Goal: Task Accomplishment & Management: Use online tool/utility

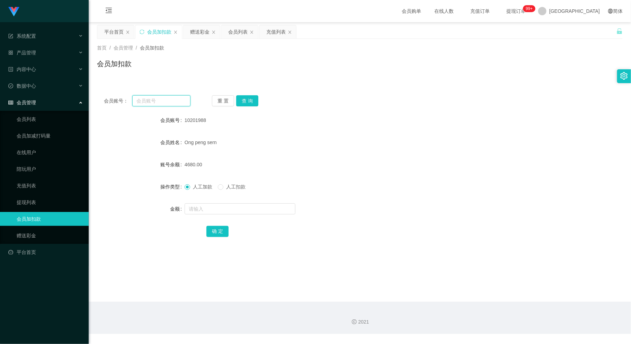
click at [151, 98] on input "text" at bounding box center [161, 100] width 58 height 11
paste input "10201988"
type input "10201988"
click at [249, 98] on button "查 询" at bounding box center [247, 100] width 22 height 11
click at [232, 212] on input "text" at bounding box center [239, 208] width 111 height 11
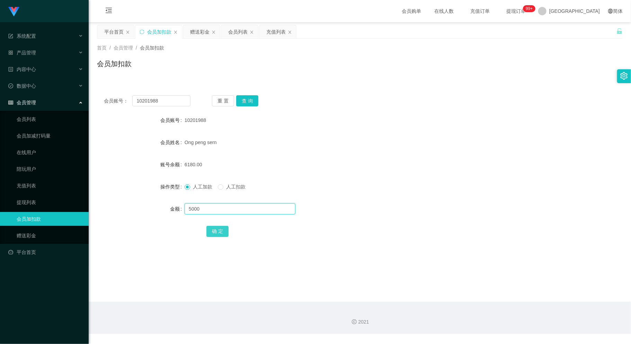
type input "5000"
click at [219, 232] on button "确 定" at bounding box center [217, 231] width 22 height 11
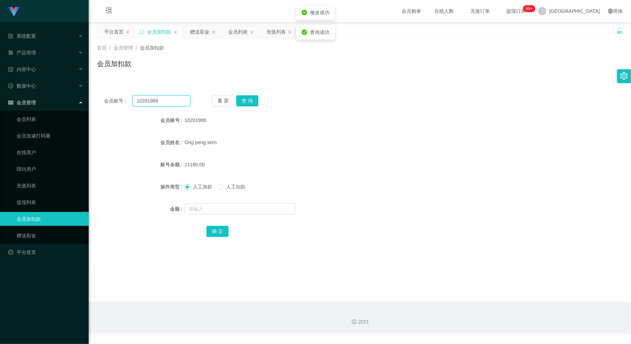
drag, startPoint x: 166, startPoint y: 100, endPoint x: 125, endPoint y: 106, distance: 42.4
click at [125, 106] on div "会员账号： 10201988 重 置 查 询 会员账号 10201988 会员姓名 Ong peng sern 账号余额 11180.00 操作类型 人工加款…" at bounding box center [359, 170] width 525 height 165
click at [146, 101] on input "text" at bounding box center [161, 100] width 58 height 11
paste input "6012"
type input "6012"
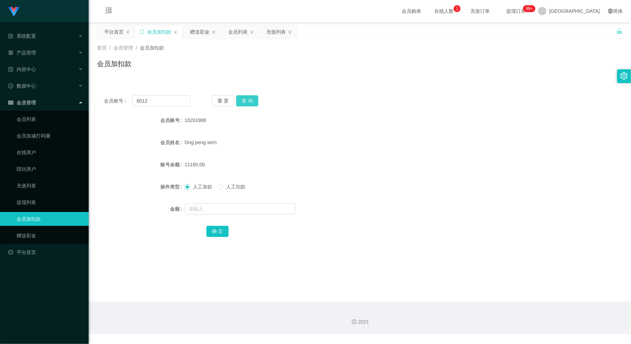
click at [249, 98] on button "查 询" at bounding box center [247, 100] width 22 height 11
click at [228, 211] on input "text" at bounding box center [239, 208] width 111 height 11
type input "1600"
click at [214, 229] on button "确 定" at bounding box center [217, 231] width 22 height 11
drag, startPoint x: 143, startPoint y: 104, endPoint x: 121, endPoint y: 106, distance: 21.2
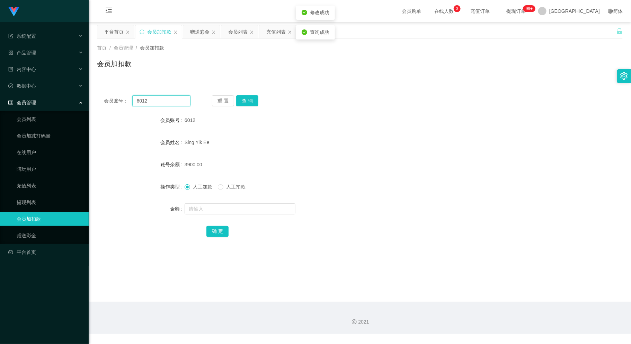
click at [120, 106] on div "会员账号： 6012" at bounding box center [147, 100] width 87 height 11
click at [156, 105] on input "text" at bounding box center [161, 100] width 58 height 11
paste input "Michelle1234"
type input "Michelle1234"
click at [249, 97] on button "查 询" at bounding box center [247, 100] width 22 height 11
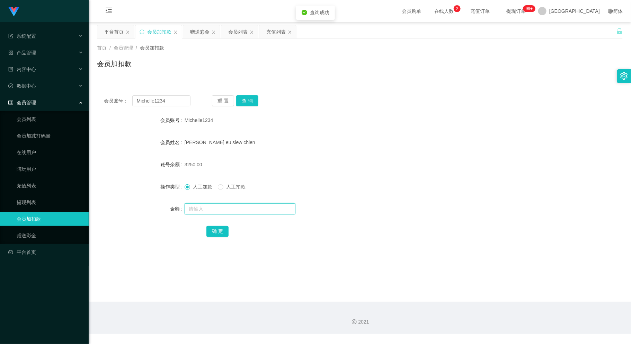
click at [239, 211] on input "text" at bounding box center [239, 208] width 111 height 11
type input "3000"
click at [214, 232] on button "确 定" at bounding box center [217, 231] width 22 height 11
click at [115, 103] on div "会员账号： Michelle1234" at bounding box center [147, 100] width 87 height 11
click at [141, 99] on input "text" at bounding box center [161, 100] width 58 height 11
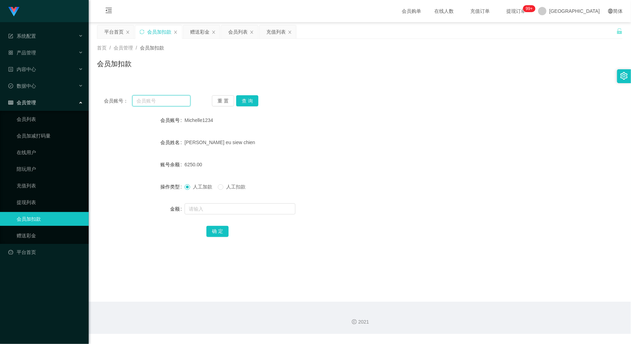
paste input "hahacool1314"
type input "hahacool1314"
click at [250, 100] on button "查 询" at bounding box center [247, 100] width 22 height 11
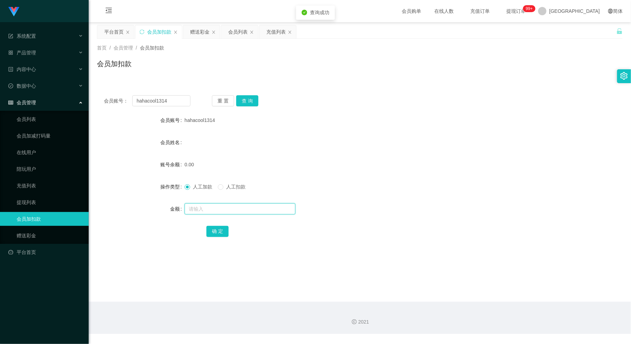
click at [238, 212] on input "text" at bounding box center [239, 208] width 111 height 11
type input "30"
click at [216, 229] on button "确 定" at bounding box center [217, 231] width 22 height 11
drag, startPoint x: 170, startPoint y: 100, endPoint x: 113, endPoint y: 101, distance: 56.4
click at [113, 101] on div "会员账号： hahacool1314" at bounding box center [147, 100] width 87 height 11
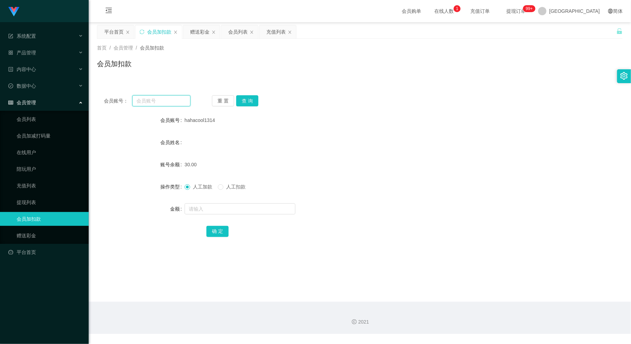
paste input "johnng789"
type input "johnng789"
click at [249, 101] on button "查 询" at bounding box center [247, 100] width 22 height 11
click at [244, 211] on input "text" at bounding box center [239, 208] width 111 height 11
type input "30"
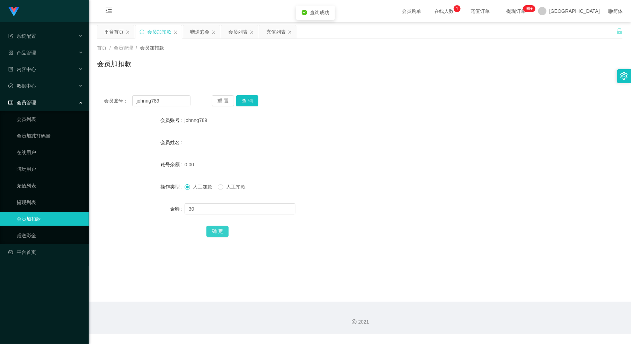
click at [211, 233] on button "确 定" at bounding box center [217, 231] width 22 height 11
drag, startPoint x: 159, startPoint y: 101, endPoint x: 105, endPoint y: 111, distance: 54.6
click at [100, 111] on div "会员账号： johnng789 重 置 查 询 会员账号 johnng789 会员姓名 账号余额 30.00 操作类型 人工加款 人工扣款 金额 确 定" at bounding box center [359, 170] width 525 height 165
click at [156, 103] on input "text" at bounding box center [161, 100] width 58 height 11
paste input "ZYL9433"
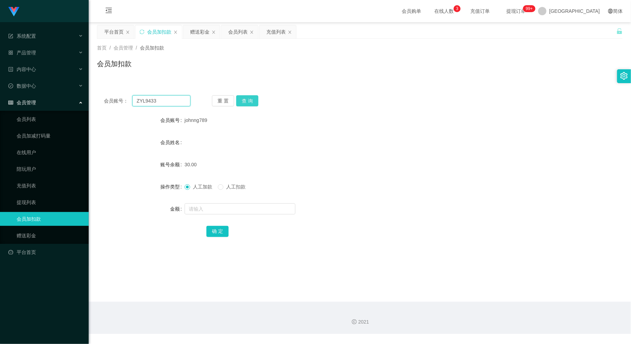
type input "ZYL9433"
click at [247, 99] on button "查 询" at bounding box center [247, 100] width 22 height 11
click at [233, 207] on input "text" at bounding box center [239, 208] width 111 height 11
type input "500"
click at [222, 229] on button "确 定" at bounding box center [217, 231] width 22 height 11
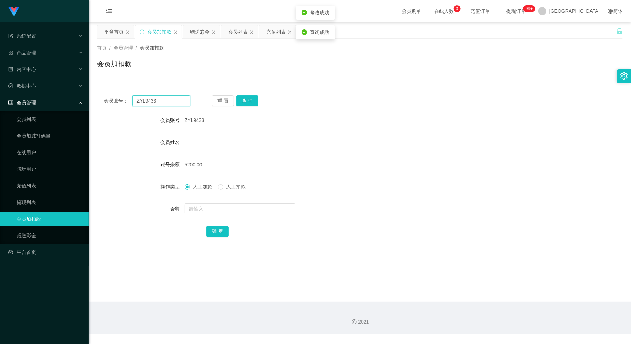
drag, startPoint x: 126, startPoint y: 106, endPoint x: 111, endPoint y: 109, distance: 14.9
click at [111, 109] on div "会员账号： ZYL9433 重 置 查 询 会员账号 ZYL9433 会员姓名 账号余额 5200.00 操作类型 人工加款 人工扣款 金额 确 定" at bounding box center [359, 170] width 525 height 165
click at [165, 100] on input "text" at bounding box center [161, 100] width 58 height 11
paste input "123123"
type input "123123"
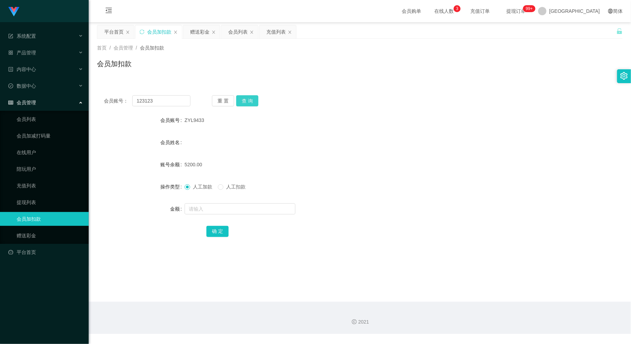
click at [249, 98] on button "查 询" at bounding box center [247, 100] width 22 height 11
click at [242, 211] on input "text" at bounding box center [239, 208] width 111 height 11
type input "40000"
click at [223, 229] on button "确 定" at bounding box center [217, 231] width 22 height 11
drag, startPoint x: 160, startPoint y: 98, endPoint x: 84, endPoint y: 106, distance: 76.0
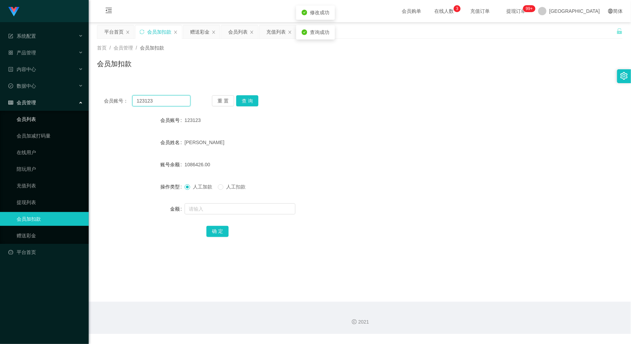
click at [84, 106] on section "系统配置 系统配置列表 管理员列表 管理员分组 支付通道 产品管理 内容中心 数据中心 会员管理 会员列表 会员加减打码量 在线用户 陪玩用户 充值列表 提现…" at bounding box center [315, 167] width 631 height 334
click at [158, 99] on input "text" at bounding box center [161, 100] width 58 height 11
paste input "95959595"
type input "95959595"
click at [252, 98] on button "查 询" at bounding box center [247, 100] width 22 height 11
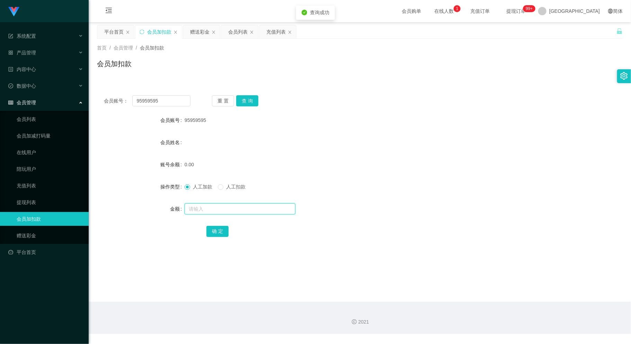
click at [248, 210] on input "text" at bounding box center [239, 208] width 111 height 11
type input "30"
drag, startPoint x: 222, startPoint y: 229, endPoint x: 225, endPoint y: 227, distance: 3.7
click at [222, 229] on button "确 定" at bounding box center [217, 231] width 22 height 11
click at [122, 104] on div "会员账号： 95959595" at bounding box center [147, 100] width 87 height 11
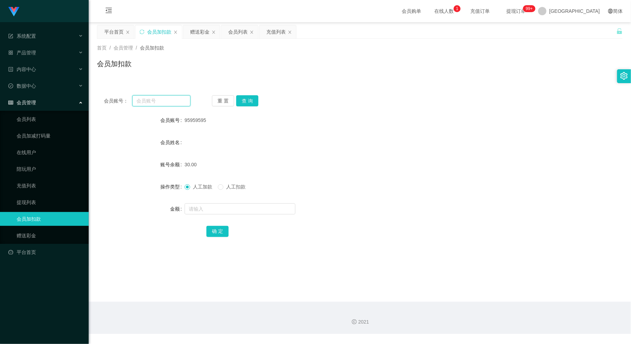
paste input "WW123"
type input "WW123"
click at [244, 100] on button "查 询" at bounding box center [247, 100] width 22 height 11
click at [245, 204] on input "text" at bounding box center [239, 208] width 111 height 11
type input "30"
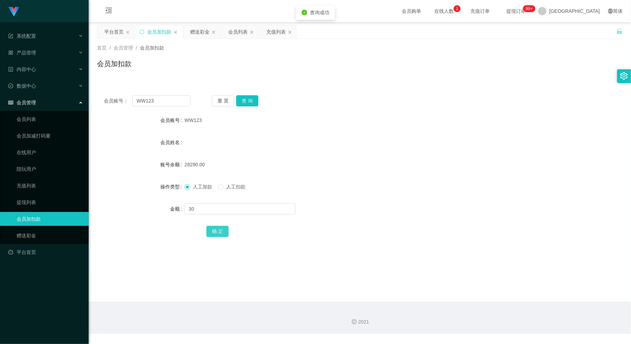
click at [214, 227] on button "确 定" at bounding box center [217, 231] width 22 height 11
drag, startPoint x: 156, startPoint y: 101, endPoint x: 75, endPoint y: 112, distance: 81.4
click at [75, 112] on section "系统配置 系统配置列表 管理员列表 管理员分组 支付通道 产品管理 内容中心 数据中心 会员管理 会员列表 会员加减打码量 在线用户 陪玩用户 充值列表 提现…" at bounding box center [315, 167] width 631 height 334
click at [153, 103] on input "text" at bounding box center [161, 100] width 58 height 11
paste input "jackky"
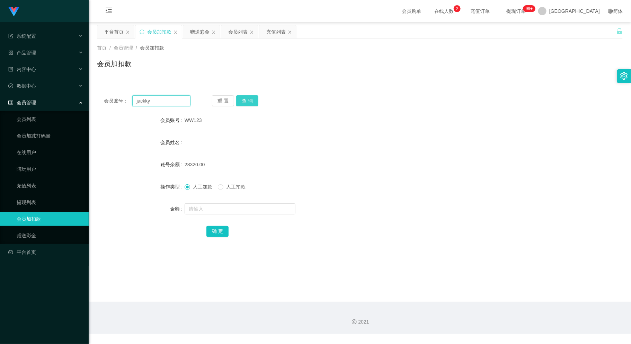
type input "jackky"
click at [243, 97] on button "查 询" at bounding box center [247, 100] width 22 height 11
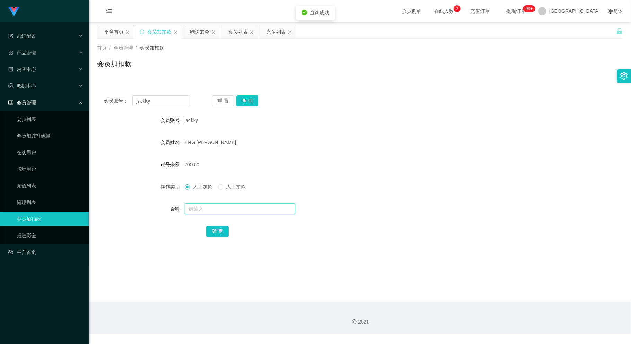
click at [233, 209] on input "text" at bounding box center [239, 208] width 111 height 11
type input "2000"
click at [217, 228] on button "确 定" at bounding box center [217, 231] width 22 height 11
drag, startPoint x: 161, startPoint y: 102, endPoint x: 115, endPoint y: 109, distance: 46.7
click at [114, 108] on div "会员账号： [PERSON_NAME] 重 置 查 询 会员账号 jackky 会员姓名 ENG CHANG KUOK 账号余额 2700.00 操作类型 人…" at bounding box center [359, 170] width 525 height 165
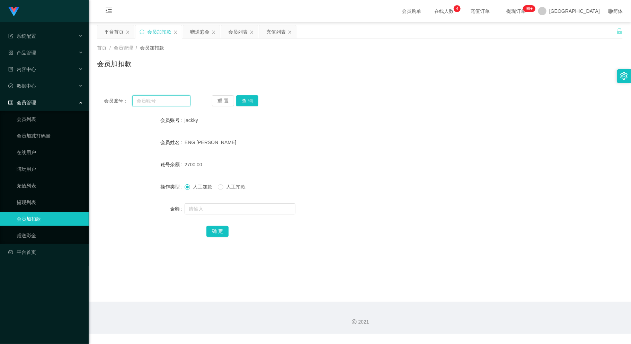
click at [155, 102] on input "text" at bounding box center [161, 100] width 58 height 11
paste input "Michelle1234"
type input "Michelle1234"
click at [253, 101] on button "查 询" at bounding box center [247, 100] width 22 height 11
click at [243, 210] on input "text" at bounding box center [239, 208] width 111 height 11
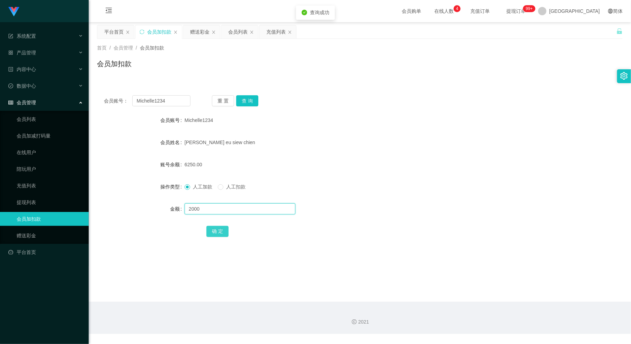
type input "2000"
click at [217, 229] on button "确 定" at bounding box center [217, 231] width 22 height 11
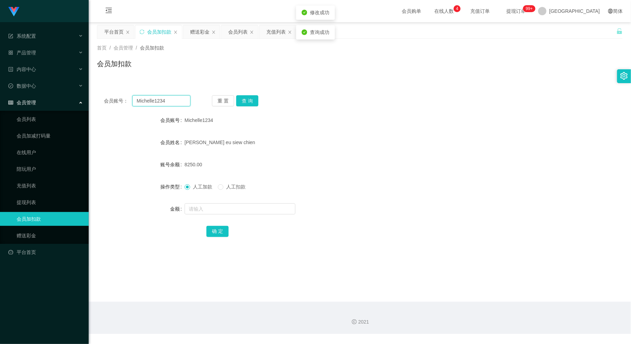
drag, startPoint x: 133, startPoint y: 106, endPoint x: 118, endPoint y: 106, distance: 14.5
click at [118, 106] on div "会员账号： Michelle1234 重 置 查 询 会员账号 Michelle1234 会员姓名 [PERSON_NAME] eu siew chien 账…" at bounding box center [359, 170] width 525 height 165
click at [150, 101] on input "text" at bounding box center [161, 100] width 58 height 11
paste input "miao"
type input "miao"
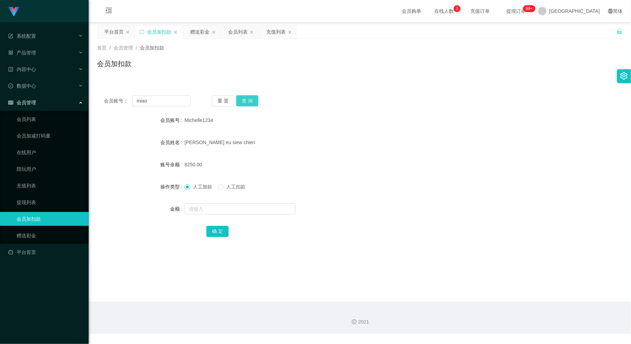
click at [252, 102] on button "查 询" at bounding box center [247, 100] width 22 height 11
click at [216, 207] on input "text" at bounding box center [239, 208] width 111 height 11
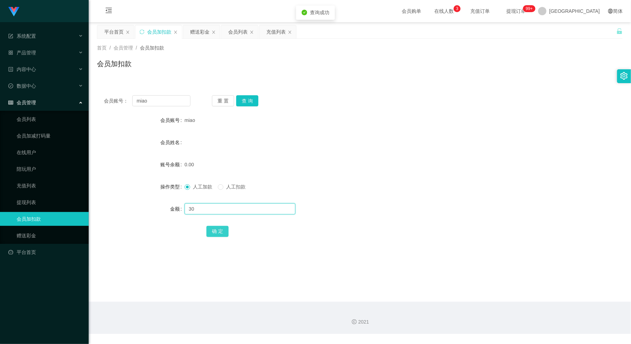
type input "30"
click at [215, 231] on button "确 定" at bounding box center [217, 231] width 22 height 11
drag, startPoint x: 152, startPoint y: 99, endPoint x: 108, endPoint y: 107, distance: 44.7
click at [108, 107] on div "会员账号： miao 重 置 查 询 会员账号 miao 会员姓名 账号余额 30.00 操作类型 人工加款 人工扣款 金额 确 定" at bounding box center [359, 170] width 525 height 165
click at [144, 99] on input "text" at bounding box center [161, 100] width 58 height 11
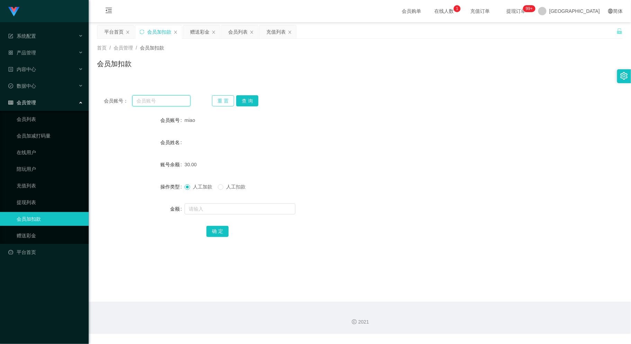
paste input "FcaAlex"
type input "FcaAlex"
click at [248, 98] on button "查 询" at bounding box center [247, 100] width 22 height 11
click at [229, 214] on div at bounding box center [337, 209] width 307 height 14
click at [226, 213] on input "text" at bounding box center [239, 208] width 111 height 11
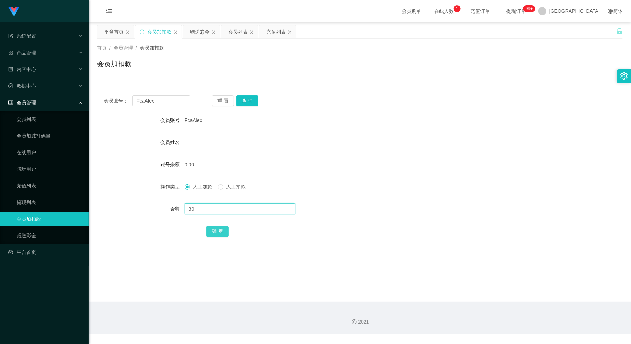
type input "30"
click at [212, 229] on button "确 定" at bounding box center [217, 231] width 22 height 11
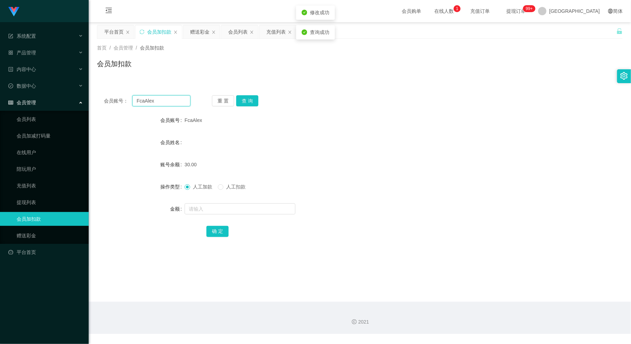
drag, startPoint x: 156, startPoint y: 100, endPoint x: 121, endPoint y: 106, distance: 34.8
click at [121, 106] on div "会员账号： FcaAlex" at bounding box center [147, 100] width 87 height 11
click at [158, 99] on input "text" at bounding box center [161, 100] width 58 height 11
paste input "Tingpang1003"
type input "Tingpang1003"
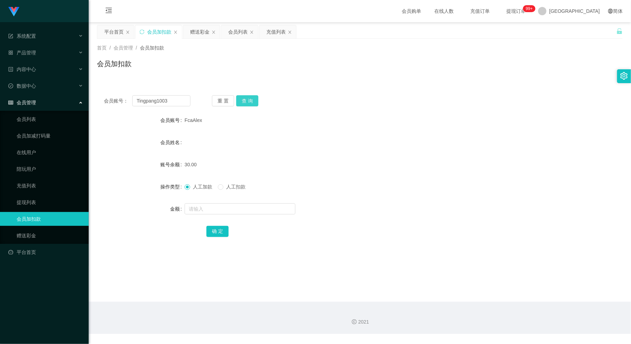
click at [249, 101] on button "查 询" at bounding box center [247, 100] width 22 height 11
click at [218, 206] on input "text" at bounding box center [239, 208] width 111 height 11
type input "30"
click at [218, 232] on button "确 定" at bounding box center [217, 231] width 22 height 11
drag, startPoint x: 172, startPoint y: 102, endPoint x: 112, endPoint y: 114, distance: 61.0
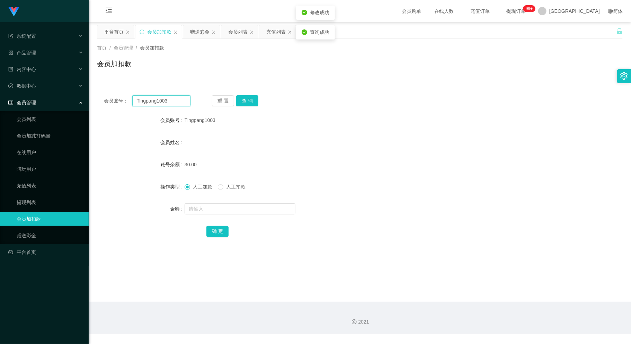
click at [112, 114] on div "会员账号： Tingpang1003 重 置 查 询 会员账号 Tingpang1003 会员姓名 账号余额 30.00 操作类型 人工加款 人工扣款 金额 …" at bounding box center [359, 170] width 525 height 165
click at [143, 103] on input "text" at bounding box center [161, 100] width 58 height 11
click at [150, 99] on input "text" at bounding box center [161, 100] width 58 height 11
paste input "[PERSON_NAME]"
type input "[PERSON_NAME]"
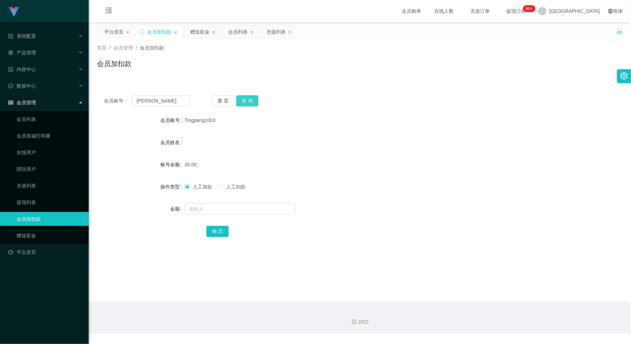
click at [253, 98] on button "查 询" at bounding box center [247, 100] width 22 height 11
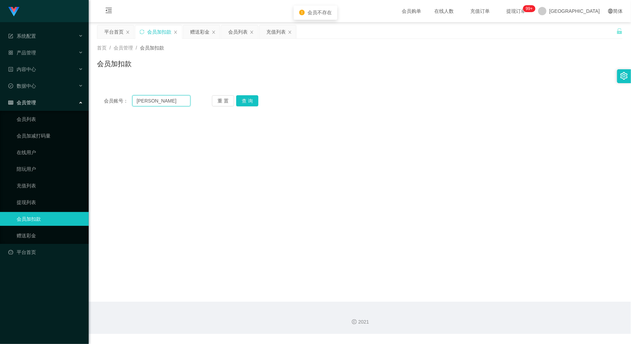
drag, startPoint x: 164, startPoint y: 98, endPoint x: 114, endPoint y: 105, distance: 51.0
click at [114, 105] on div "会员账号： [PERSON_NAME]" at bounding box center [147, 100] width 87 height 11
click at [153, 102] on input "text" at bounding box center [161, 100] width 58 height 11
paste input "[PERSON_NAME]"
type input "[PERSON_NAME]"
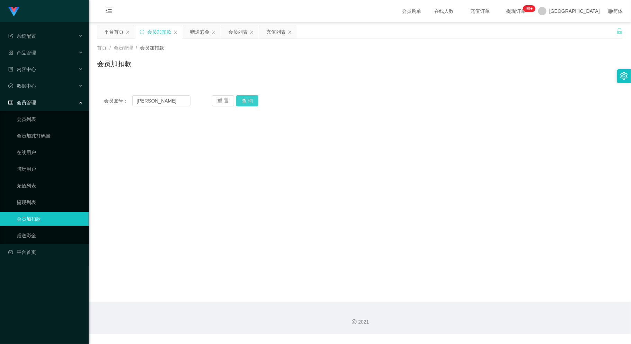
click at [253, 98] on button "查 询" at bounding box center [247, 100] width 22 height 11
click at [160, 97] on input "[PERSON_NAME]" at bounding box center [161, 100] width 58 height 11
drag, startPoint x: 108, startPoint y: 109, endPoint x: 100, endPoint y: 109, distance: 8.3
click at [102, 109] on div "会员账号： [PERSON_NAME] 重 置 查 询 会员账号 Tingpang1003 会员姓名 账号余额 30.00 操作类型 人工加款 人工扣款 金额…" at bounding box center [359, 100] width 525 height 25
click at [154, 99] on input "text" at bounding box center [161, 100] width 58 height 11
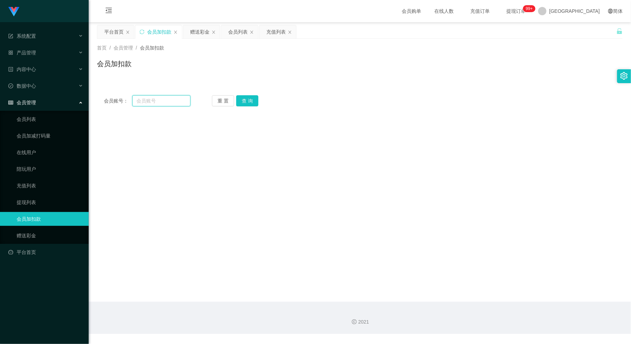
click at [156, 100] on input "text" at bounding box center [161, 100] width 58 height 11
paste input "10201988"
type input "10201988"
click at [253, 98] on button "查 询" at bounding box center [247, 100] width 22 height 11
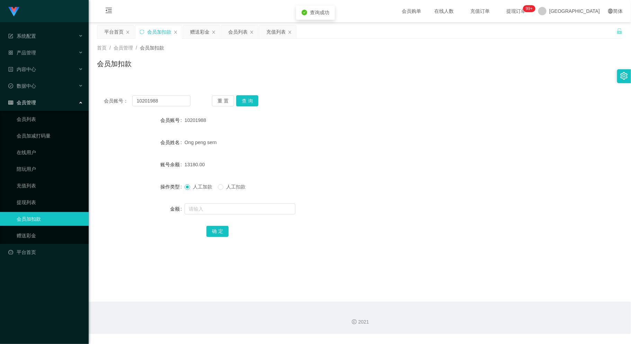
click at [202, 201] on form "会员账号 10201988 会员姓名 Ong peng sern 账号余额 13180.00 操作类型 人工加款 人工扣款 金额 确 定" at bounding box center [359, 175] width 525 height 125
click at [209, 211] on input "text" at bounding box center [239, 208] width 111 height 11
type input "8950"
click at [218, 232] on button "确 定" at bounding box center [217, 231] width 22 height 11
drag, startPoint x: 161, startPoint y: 101, endPoint x: 106, endPoint y: 103, distance: 55.4
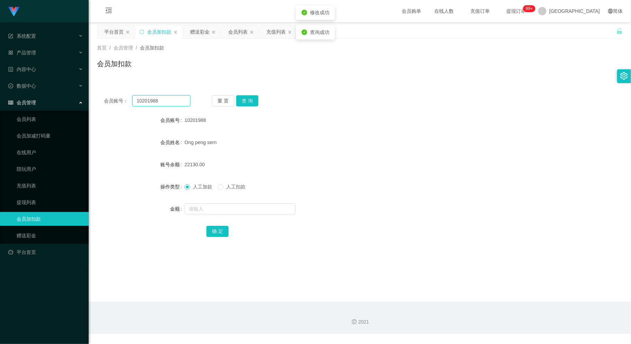
click at [106, 103] on div "会员账号： 10201988" at bounding box center [147, 100] width 87 height 11
click at [153, 100] on input "text" at bounding box center [161, 100] width 58 height 11
paste input "yakult1101ooi"
type input "yakult1101ooi"
click at [248, 97] on button "查 询" at bounding box center [247, 100] width 22 height 11
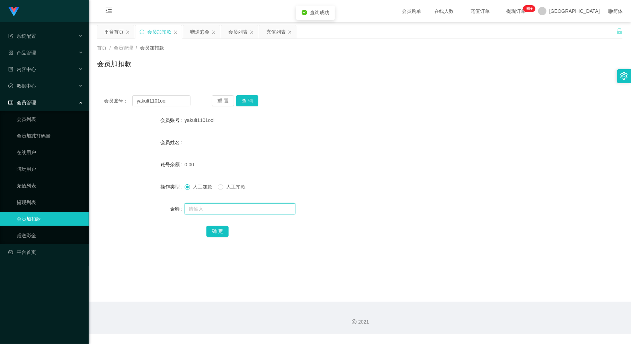
click at [216, 210] on input "text" at bounding box center [239, 208] width 111 height 11
type input "100"
click at [219, 231] on button "确 定" at bounding box center [217, 231] width 22 height 11
drag, startPoint x: 168, startPoint y: 99, endPoint x: 118, endPoint y: 107, distance: 49.8
click at [115, 107] on div "会员账号： yakult1101ooi 重 置 查 询 会员账号 yakult1101ooi 会员姓名 账号余额 100.00 操作类型 人工加款 人工扣款 …" at bounding box center [359, 170] width 525 height 165
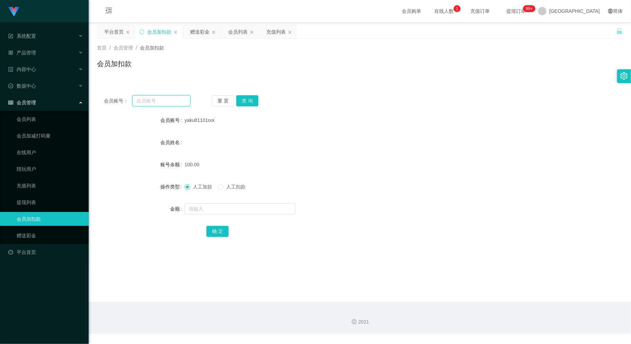
click at [151, 102] on input "text" at bounding box center [161, 100] width 58 height 11
paste input "10201988"
type input "10201988"
click at [246, 102] on button "查 询" at bounding box center [247, 100] width 22 height 11
click at [220, 210] on input "text" at bounding box center [239, 208] width 111 height 11
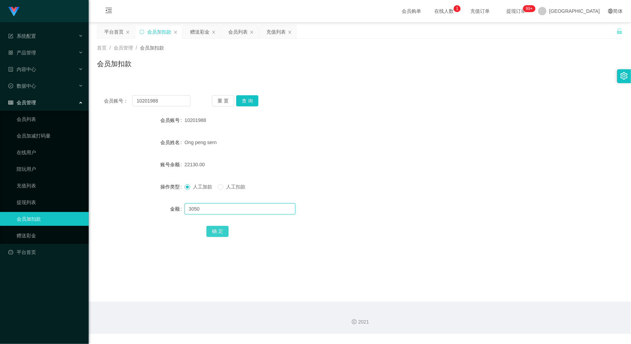
type input "3050"
click at [214, 234] on button "确 定" at bounding box center [217, 231] width 22 height 11
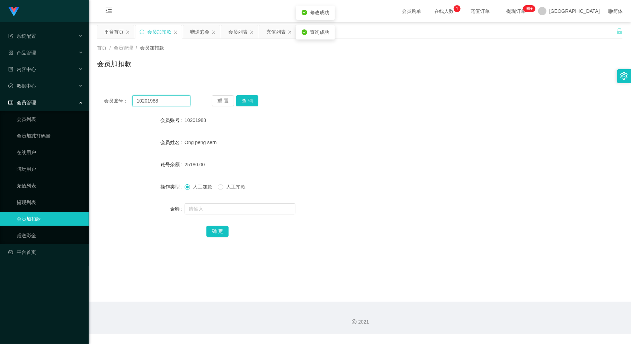
drag, startPoint x: 163, startPoint y: 97, endPoint x: 112, endPoint y: 108, distance: 52.4
click at [112, 108] on div "会员账号： 10201988 重 置 查 询 会员账号 10201988 会员姓名 Ong peng sern 账号余额 25180.00 操作类型 人工加款…" at bounding box center [359, 170] width 525 height 165
drag, startPoint x: 160, startPoint y: 99, endPoint x: 165, endPoint y: 99, distance: 5.2
click at [160, 99] on input "text" at bounding box center [161, 100] width 58 height 11
paste input "Poh Choon Wah"
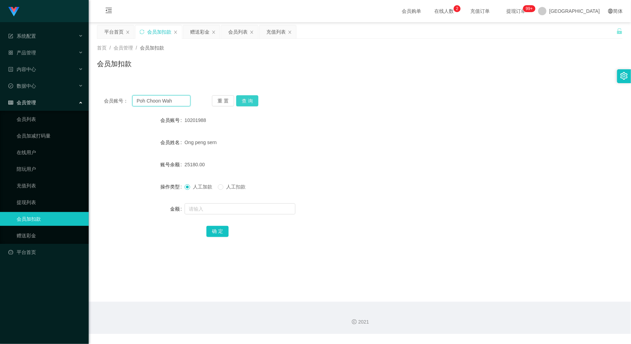
type input "Poh Choon Wah"
click at [253, 95] on button "查 询" at bounding box center [247, 100] width 22 height 11
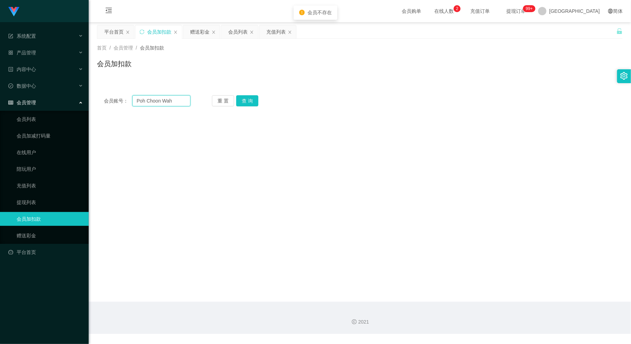
drag, startPoint x: 170, startPoint y: 102, endPoint x: 120, endPoint y: 106, distance: 49.4
click at [120, 106] on div "会员账号： Poh Choon Wah 重 置 查 询 会员账号 10201988 会员姓名 Ong peng sern 账号余额 25180.00 操作类型…" at bounding box center [359, 100] width 525 height 25
click at [169, 100] on input "text" at bounding box center [161, 100] width 58 height 11
click at [150, 100] on input "text" at bounding box center [161, 100] width 58 height 11
paste input "卡金账户: WW123"
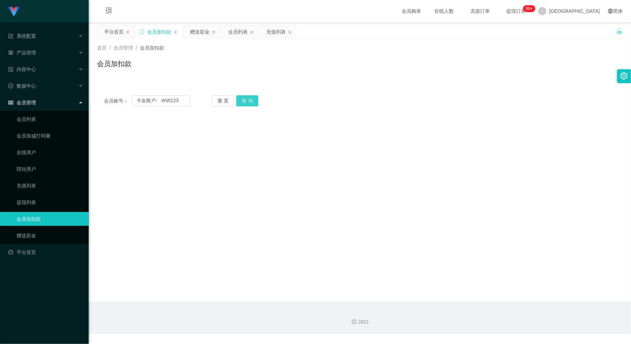
click at [247, 98] on button "查 询" at bounding box center [247, 100] width 22 height 11
drag, startPoint x: 157, startPoint y: 102, endPoint x: 138, endPoint y: 103, distance: 18.7
click at [138, 103] on input "卡金账户: WW123" at bounding box center [161, 100] width 58 height 11
type input "WW123"
click at [243, 97] on button "查 询" at bounding box center [247, 100] width 22 height 11
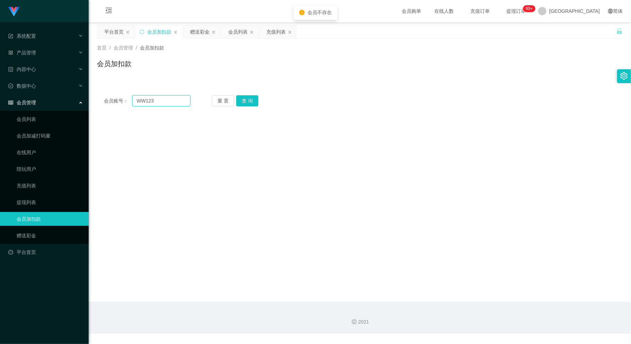
drag, startPoint x: 159, startPoint y: 100, endPoint x: 124, endPoint y: 105, distance: 35.6
click at [112, 104] on div "会员账号： WW123" at bounding box center [147, 100] width 87 height 11
click at [148, 102] on input "text" at bounding box center [161, 100] width 58 height 11
paste input "WW123"
type input "WW123"
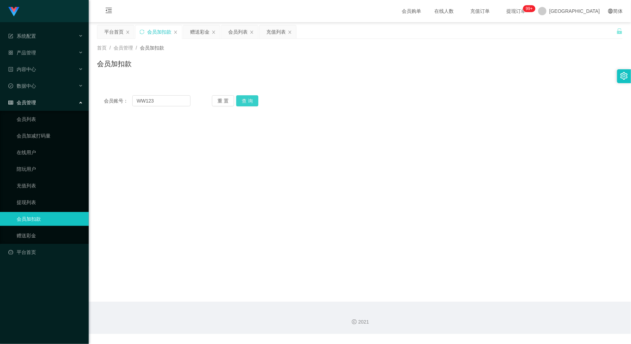
click at [249, 99] on button "查 询" at bounding box center [247, 100] width 22 height 11
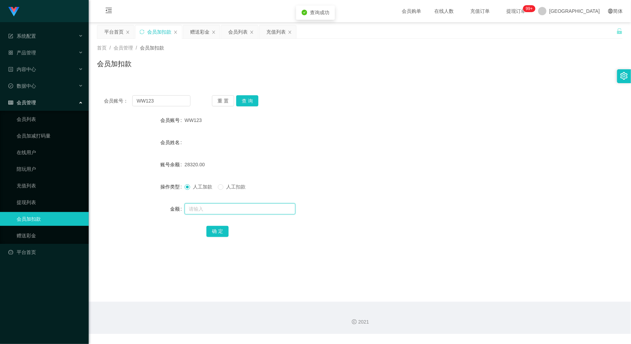
click at [204, 207] on input "text" at bounding box center [239, 208] width 111 height 11
type input "30"
click at [211, 229] on button "确 定" at bounding box center [217, 231] width 22 height 11
